Goal: Task Accomplishment & Management: Manage account settings

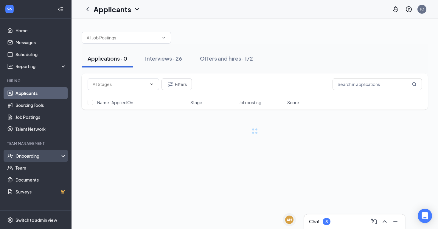
click at [31, 157] on div "Onboarding" at bounding box center [39, 156] width 46 height 6
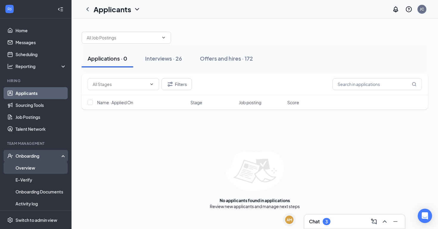
click at [26, 170] on link "Overview" at bounding box center [41, 168] width 51 height 12
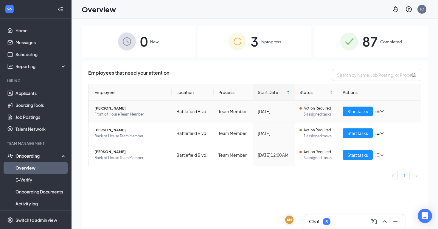
click at [102, 108] on span "[PERSON_NAME]" at bounding box center [131, 108] width 72 height 6
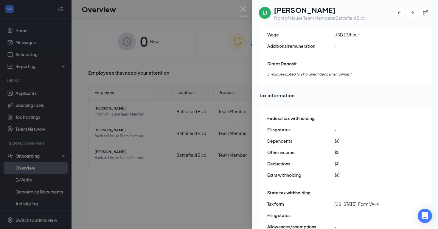
scroll to position [544, 0]
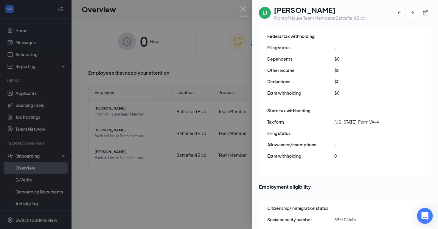
click at [428, 220] on div "Open Intercom Messenger" at bounding box center [425, 216] width 16 height 16
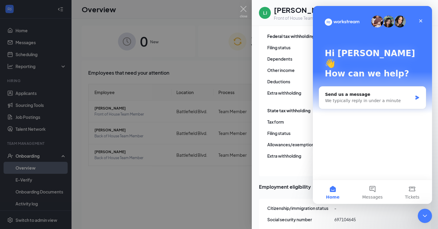
scroll to position [0, 0]
click at [423, 216] on icon "Close Intercom Messenger" at bounding box center [424, 214] width 7 height 7
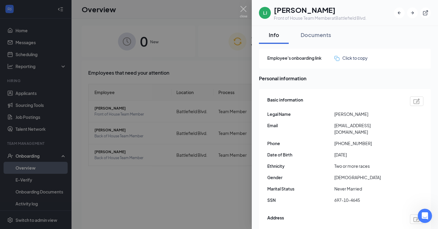
click at [279, 10] on h1 "[PERSON_NAME]" at bounding box center [320, 10] width 93 height 10
click at [342, 140] on span "[PHONE_NUMBER]" at bounding box center [368, 143] width 67 height 7
copy span "[PHONE_NUMBER]"
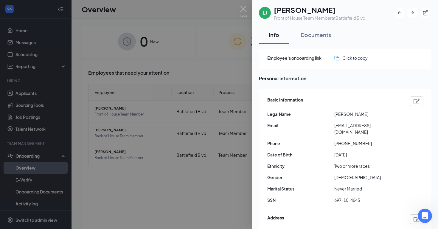
click at [153, 218] on div at bounding box center [219, 114] width 438 height 229
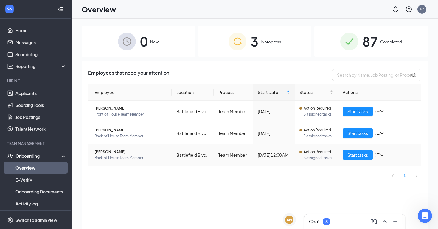
click at [323, 152] on span "Action Required" at bounding box center [317, 152] width 27 height 6
click at [104, 150] on span "[PERSON_NAME]" at bounding box center [131, 152] width 72 height 6
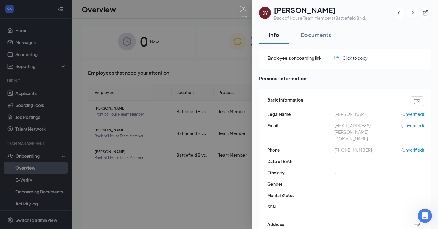
click at [243, 9] on img at bounding box center [243, 12] width 7 height 12
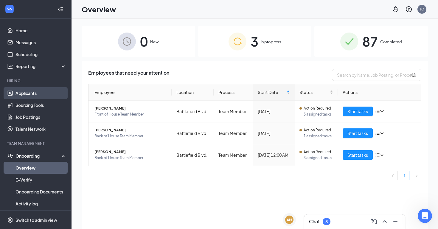
click at [29, 92] on link "Applicants" at bounding box center [41, 93] width 51 height 12
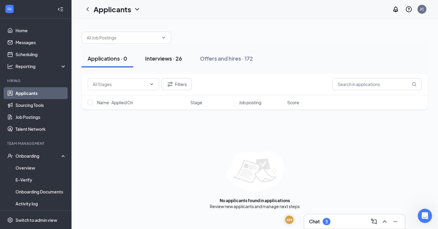
click at [158, 55] on div "Interviews · 26" at bounding box center [163, 58] width 37 height 7
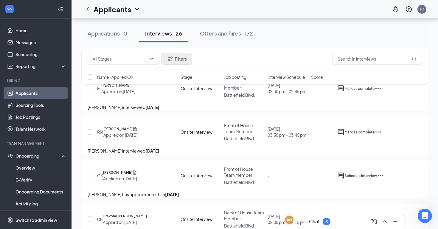
scroll to position [218, 0]
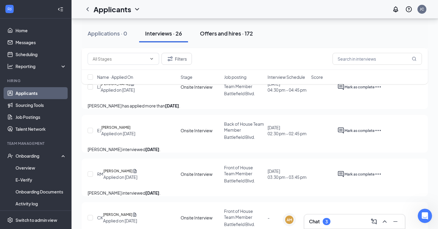
click at [207, 30] on div "Offers and hires · 172" at bounding box center [226, 33] width 53 height 7
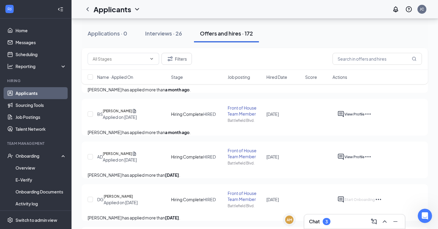
scroll to position [400, 0]
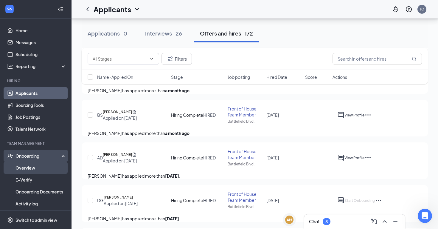
click at [33, 167] on link "Overview" at bounding box center [41, 168] width 51 height 12
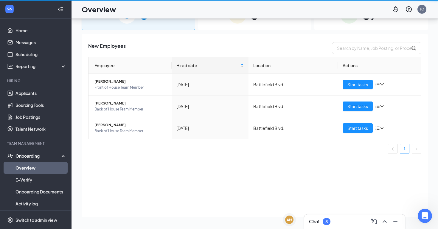
scroll to position [27, 0]
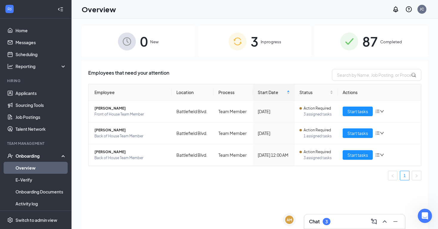
click at [378, 40] on span "87" at bounding box center [371, 41] width 16 height 21
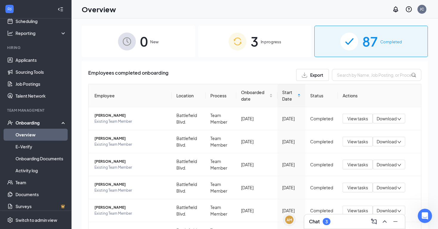
scroll to position [37, 0]
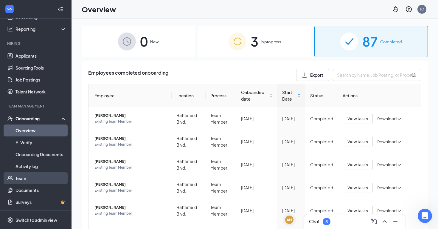
click at [18, 179] on link "Team" at bounding box center [41, 178] width 51 height 12
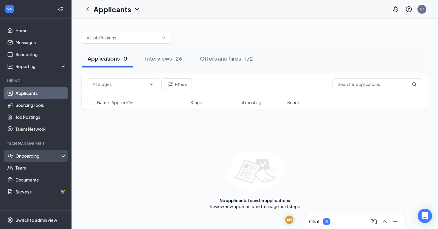
click at [30, 156] on div "Onboarding" at bounding box center [39, 156] width 46 height 6
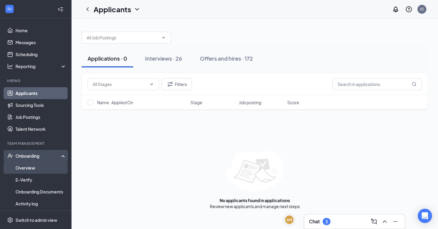
click at [30, 166] on link "Overview" at bounding box center [41, 168] width 51 height 12
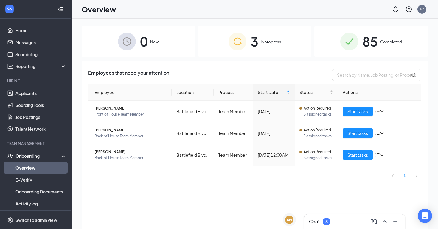
click at [264, 37] on div "3 In progress" at bounding box center [255, 41] width 114 height 31
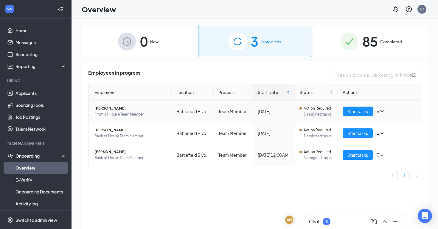
click at [322, 107] on span "Action Required" at bounding box center [317, 108] width 27 height 6
click at [113, 109] on span "[PERSON_NAME]" at bounding box center [131, 108] width 72 height 6
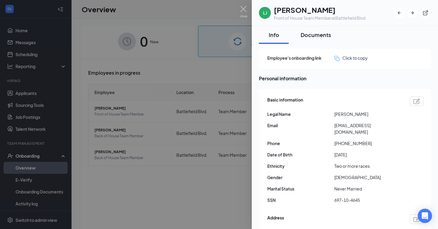
click at [317, 37] on div "Documents" at bounding box center [316, 34] width 30 height 7
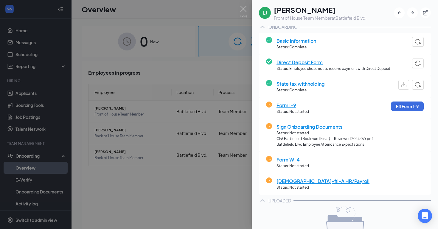
scroll to position [47, 0]
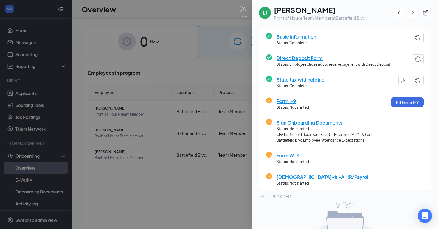
click at [245, 9] on img at bounding box center [243, 12] width 7 height 12
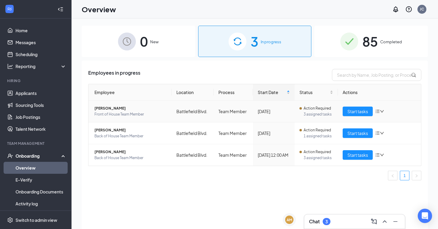
click at [101, 112] on span "Front of House Team Member" at bounding box center [131, 114] width 72 height 6
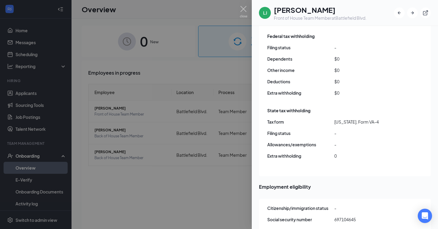
scroll to position [27, 0]
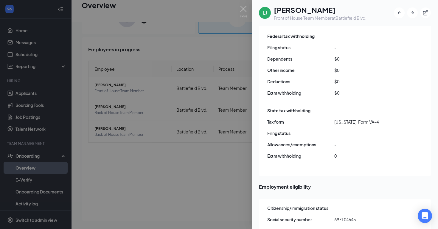
click at [194, 166] on div at bounding box center [219, 114] width 438 height 229
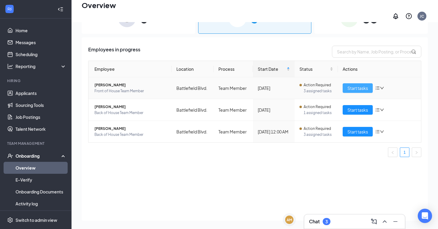
click at [355, 88] on button "Start tasks" at bounding box center [358, 88] width 30 height 10
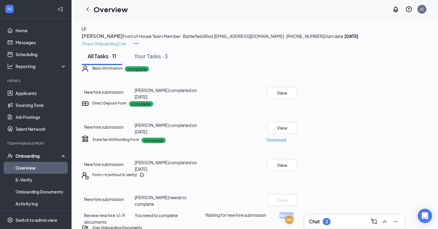
click at [126, 40] on p "Share Onboarding Link" at bounding box center [104, 43] width 44 height 7
type textarea "Hi Lana, This is a gentle reminder to complete your onboarding before your firs…"
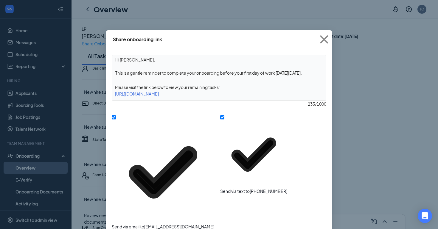
click at [117, 121] on icon "Checkmark" at bounding box center [163, 172] width 103 height 103
click at [116, 119] on input "Send via email to lanajperez12@gmail.com" at bounding box center [114, 117] width 4 height 4
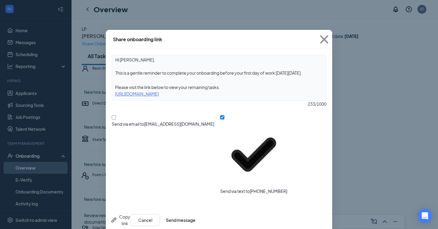
click at [114, 121] on div at bounding box center [163, 121] width 103 height 0
click at [114, 119] on input "Send via email to lanajperez12@gmail.com" at bounding box center [114, 117] width 4 height 4
checkbox input "true"
